Goal: Information Seeking & Learning: Learn about a topic

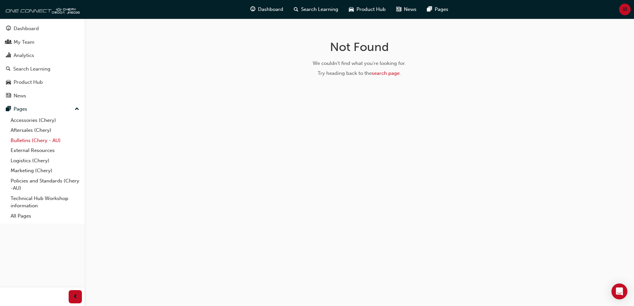
click at [34, 142] on link "Bulletins (Chery - AU)" at bounding box center [45, 141] width 74 height 10
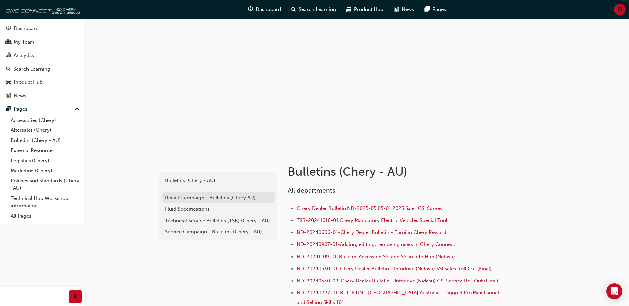
click at [182, 199] on div "Recall Campaign - Bulletins (Chery AU)" at bounding box center [218, 198] width 106 height 8
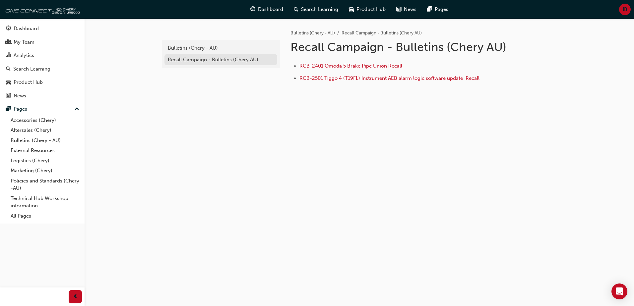
click at [182, 62] on div "Recall Campaign - Bulletins (Chery AU)" at bounding box center [221, 60] width 106 height 8
click at [304, 77] on span "RCB-2501 Tiggo 4 (T19FL) Instrument AEB alarm logic software update ﻿ Recall" at bounding box center [389, 78] width 180 height 6
